Goal: Task Accomplishment & Management: Manage account settings

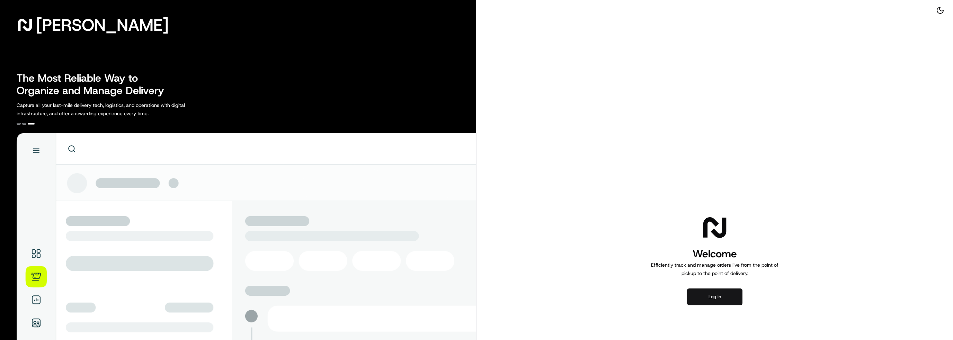
click at [719, 297] on button "Log in" at bounding box center [714, 297] width 55 height 17
